Goal: Task Accomplishment & Management: Manage account settings

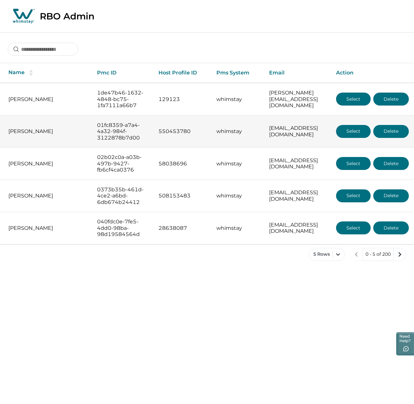
click at [354, 138] on button "Select" at bounding box center [353, 131] width 35 height 13
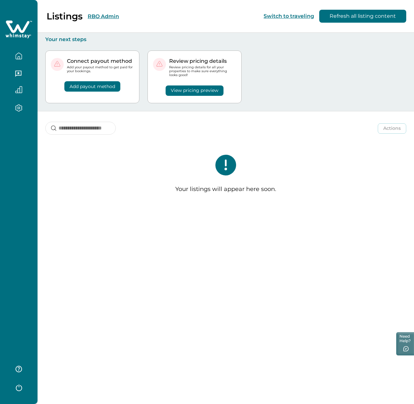
click at [98, 17] on button "RBO Admin" at bounding box center [103, 16] width 31 height 6
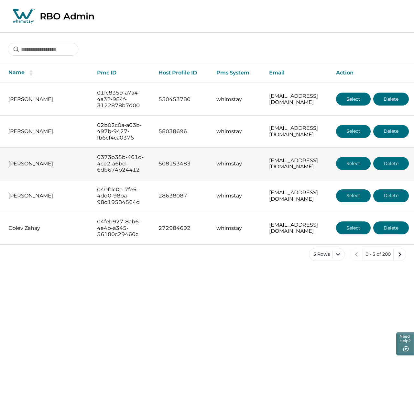
click at [352, 170] on button "Select" at bounding box center [353, 163] width 35 height 13
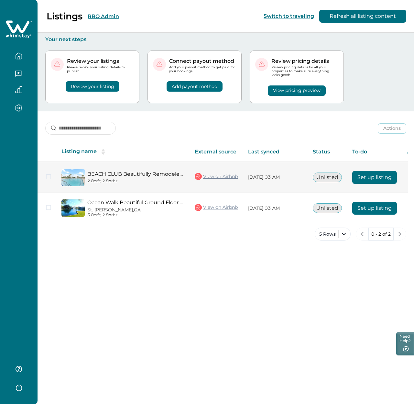
click at [366, 178] on button "Set up listing" at bounding box center [375, 177] width 45 height 13
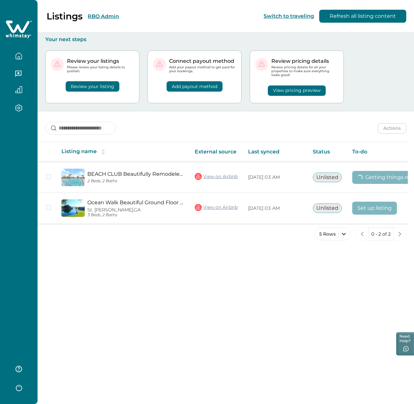
click at [96, 16] on button "RBO Admin" at bounding box center [103, 16] width 31 height 6
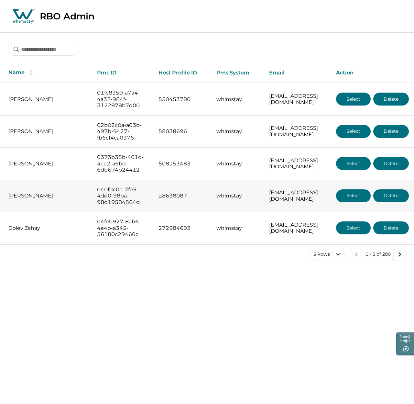
click at [344, 202] on button "Select" at bounding box center [353, 195] width 35 height 13
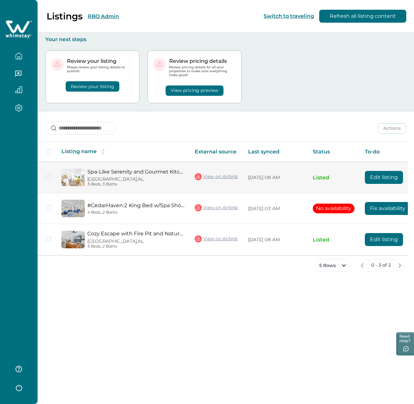
click at [392, 180] on button "Edit listing" at bounding box center [384, 177] width 38 height 13
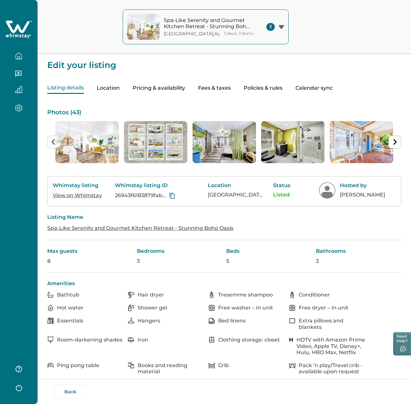
click at [185, 84] on button "Pricing & availability" at bounding box center [159, 88] width 52 height 11
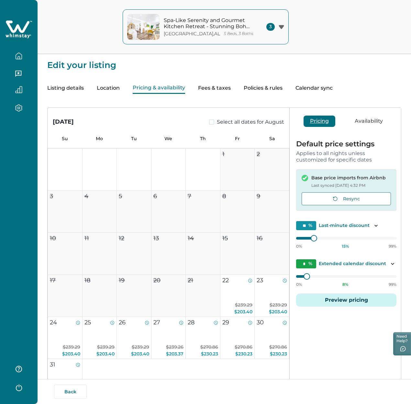
click at [231, 89] on button "Fees & taxes" at bounding box center [214, 88] width 33 height 11
type input "**"
type input "****"
type input "***"
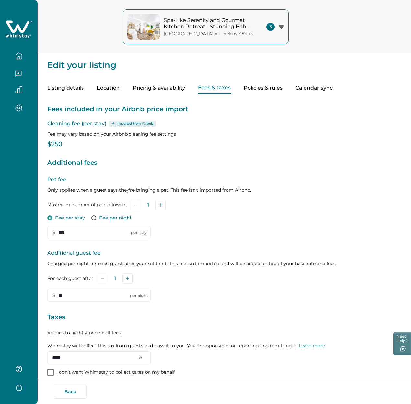
click at [283, 91] on button "Policies & rules" at bounding box center [263, 88] width 39 height 11
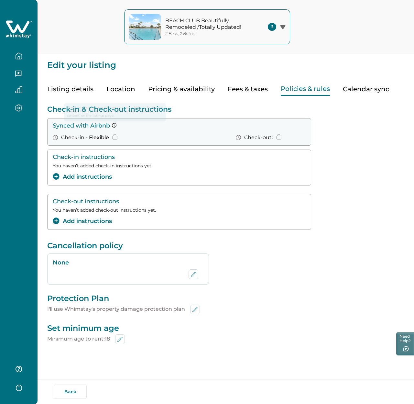
click at [116, 125] on icon at bounding box center [114, 125] width 5 height 5
click at [195, 275] on icon "edit-policy" at bounding box center [194, 274] width 8 height 8
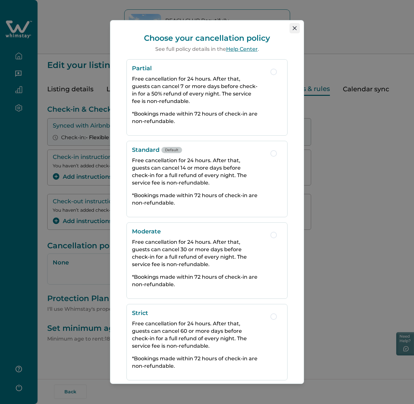
click at [293, 31] on button "Close" at bounding box center [295, 28] width 10 height 10
